Goal: Task Accomplishment & Management: Manage account settings

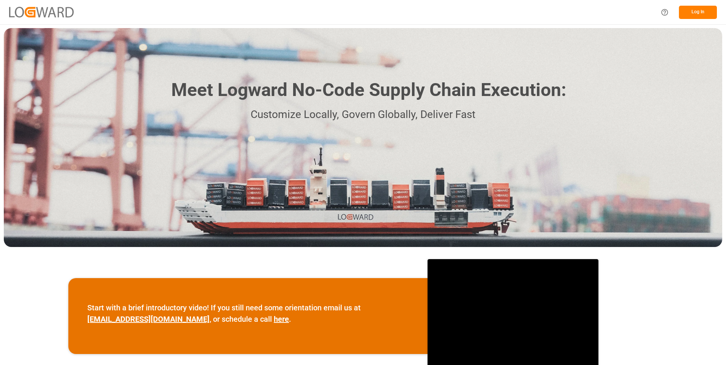
click at [690, 14] on button "Log In" at bounding box center [698, 12] width 38 height 13
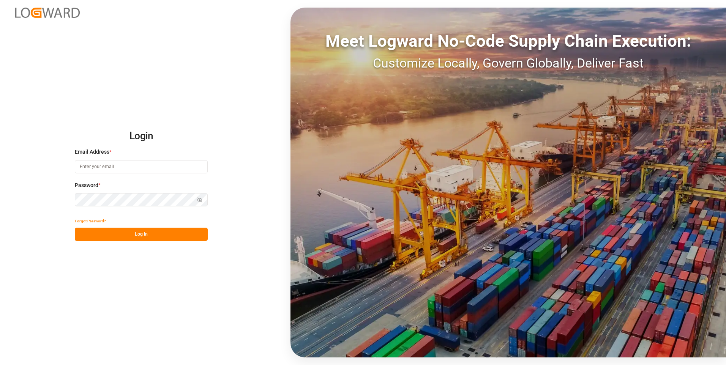
type input "[PERSON_NAME][EMAIL_ADDRESS][PERSON_NAME][DOMAIN_NAME]"
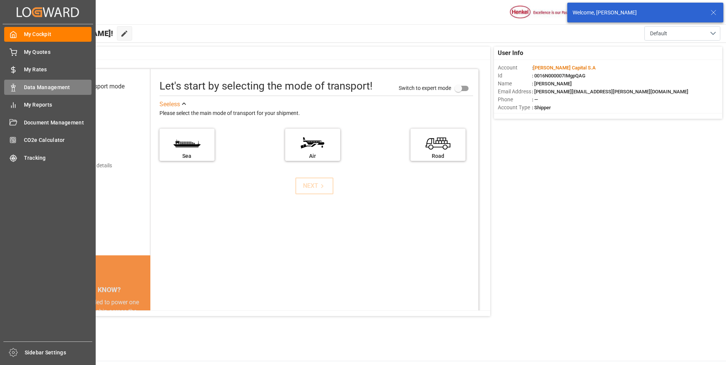
click at [15, 84] on icon at bounding box center [13, 88] width 8 height 8
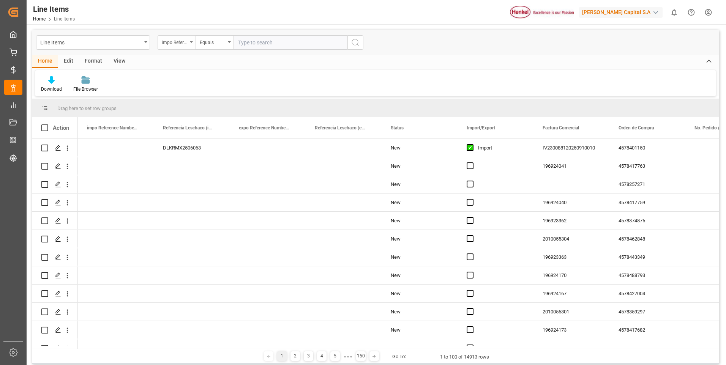
click at [180, 43] on div "impo Reference Number WF" at bounding box center [175, 41] width 26 height 9
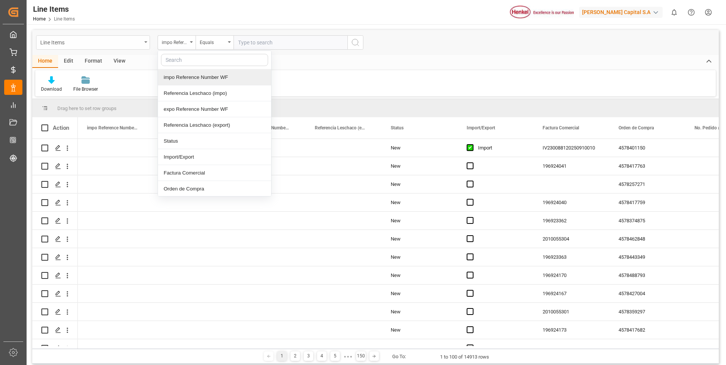
click at [143, 41] on div "Line Items" at bounding box center [93, 42] width 114 height 14
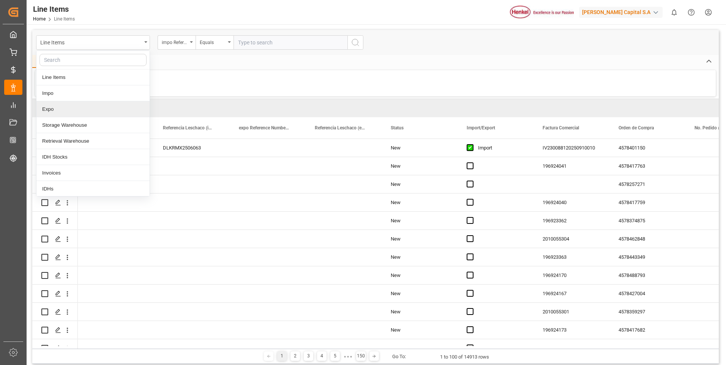
click at [78, 111] on div "Expo" at bounding box center [92, 109] width 113 height 16
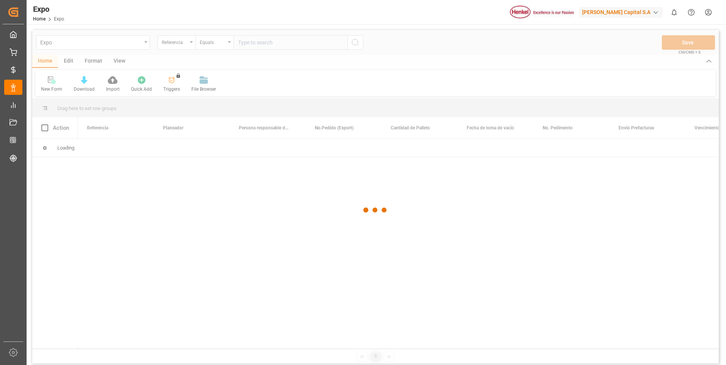
click at [260, 43] on div at bounding box center [375, 210] width 686 height 361
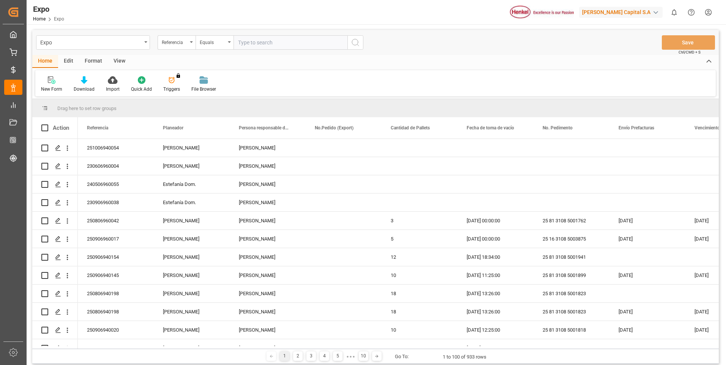
click at [260, 43] on input "text" at bounding box center [290, 42] width 114 height 14
paste input "250806940233"
type input "250806940233"
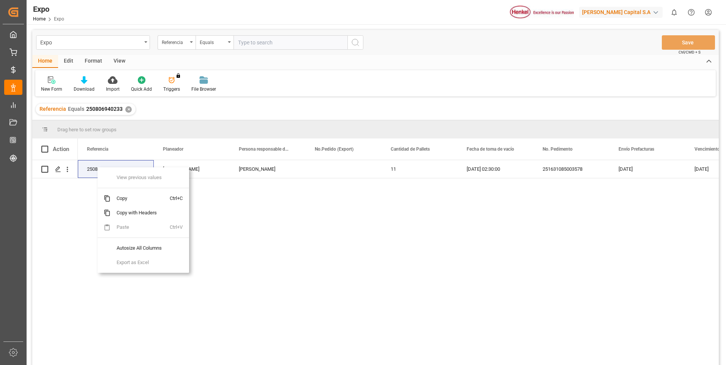
click at [311, 240] on div "250806940233 Laura Martínez Evelyn Aceves 11 15.08.2025 02:30:00 25163108500357…" at bounding box center [398, 265] width 641 height 210
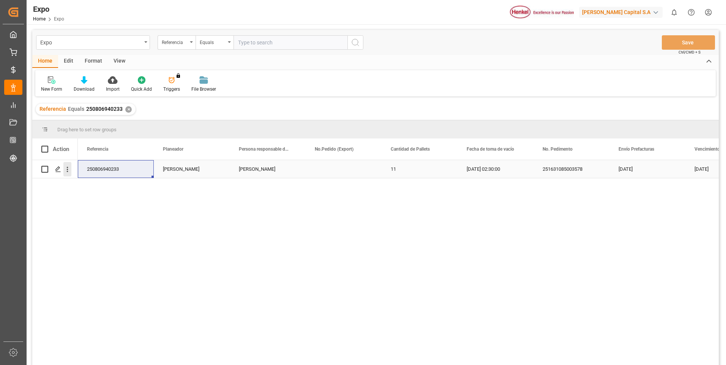
click at [67, 167] on icon "open menu" at bounding box center [68, 169] width 2 height 5
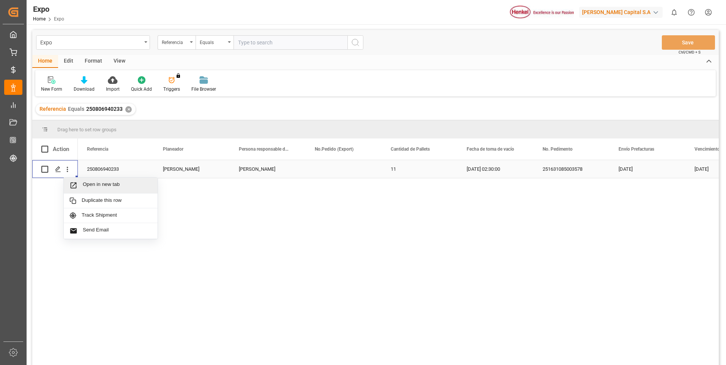
click at [131, 187] on span "Open in new tab" at bounding box center [117, 185] width 69 height 8
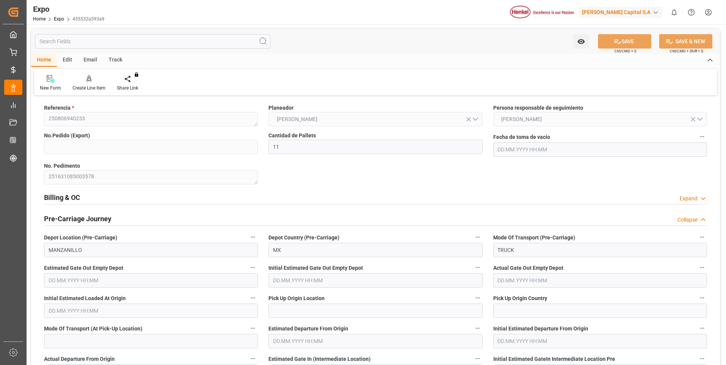
type input "11"
type input "9946714"
type input "[DATE] 02:30"
type input "[DATE]"
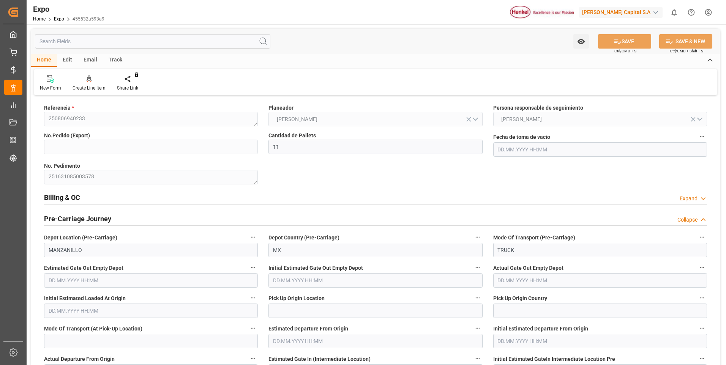
type input "[DATE] 11:52"
type input "[DATE] 19:28"
type input "[DATE] 15:00"
type input "[DATE] 23:23"
type input "[DATE] 09:00"
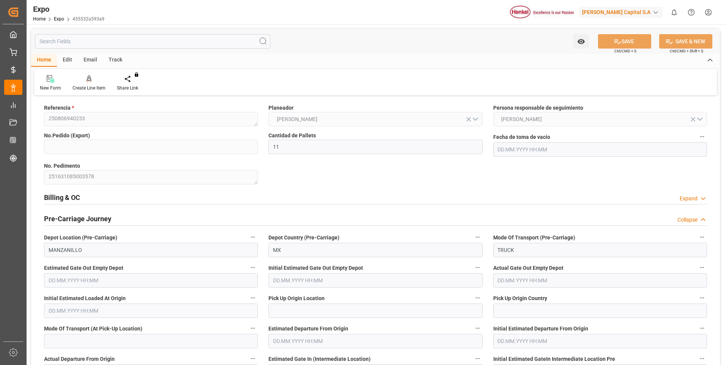
type input "[DATE] 08:20"
click at [688, 199] on div "Expand" at bounding box center [688, 199] width 18 height 8
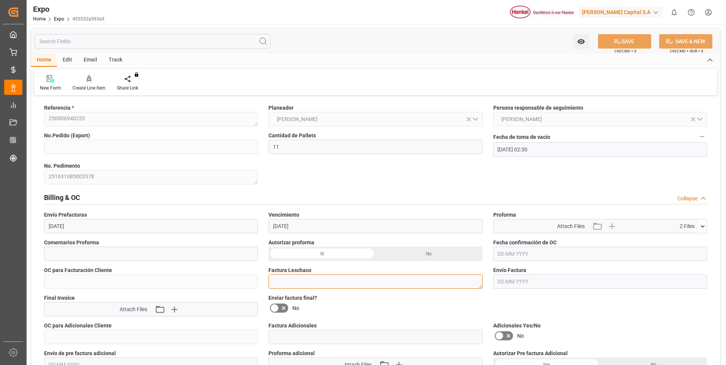
click at [325, 284] on textarea at bounding box center [375, 281] width 214 height 14
paste textarea "LM456386"
type textarea "LM456386"
click at [625, 42] on button "SAVE" at bounding box center [624, 41] width 53 height 14
